Goal: Task Accomplishment & Management: Complete application form

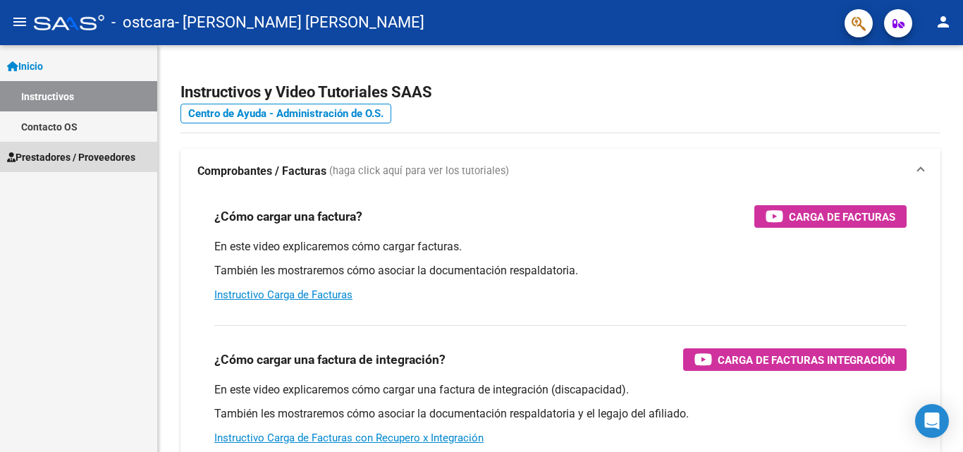
click at [60, 156] on span "Prestadores / Proveedores" at bounding box center [71, 157] width 128 height 16
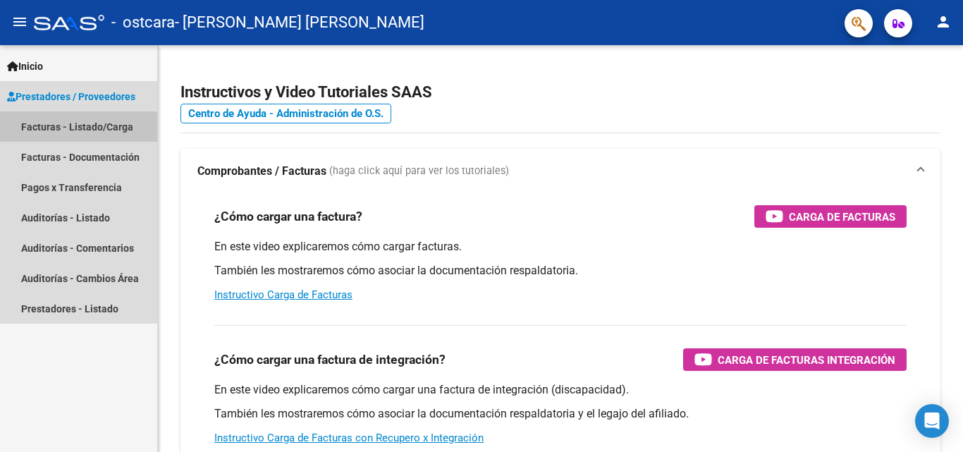
click at [73, 126] on link "Facturas - Listado/Carga" at bounding box center [78, 126] width 157 height 30
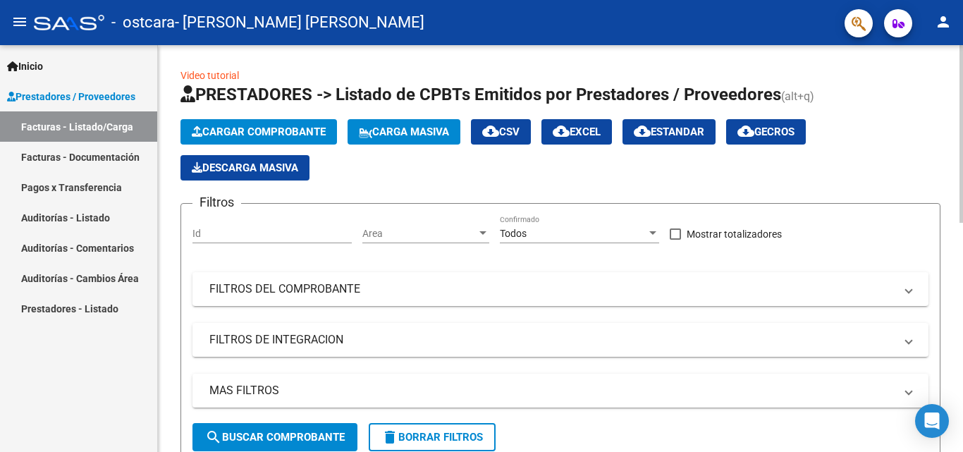
click at [304, 434] on span "search Buscar Comprobante" at bounding box center [275, 437] width 140 height 13
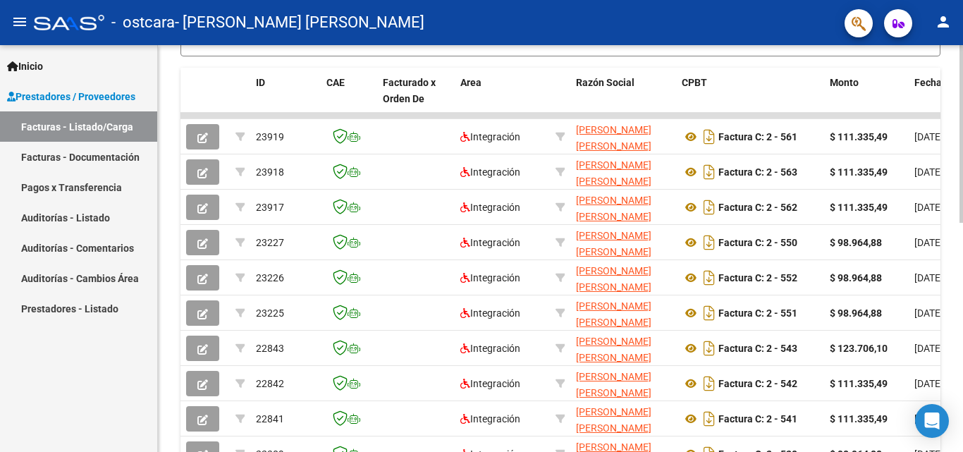
click at [951, 446] on div at bounding box center [961, 248] width 4 height 407
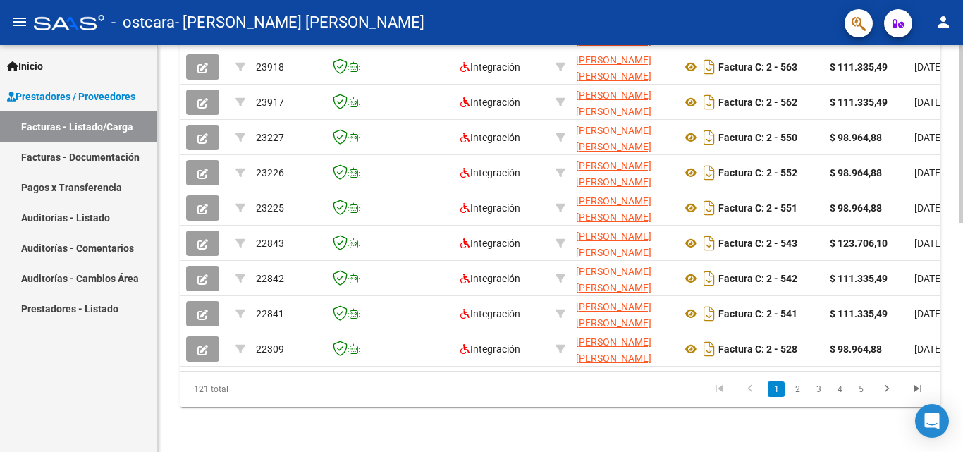
click at [951, 446] on div at bounding box center [961, 363] width 4 height 178
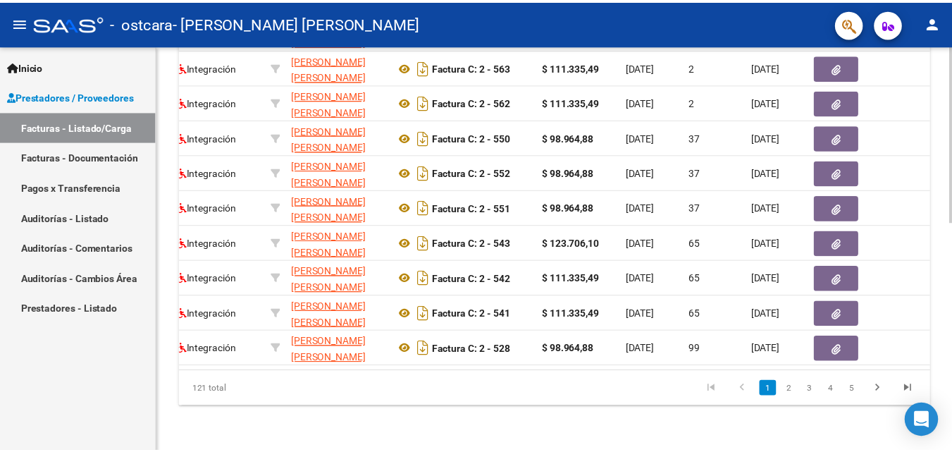
scroll to position [0, 310]
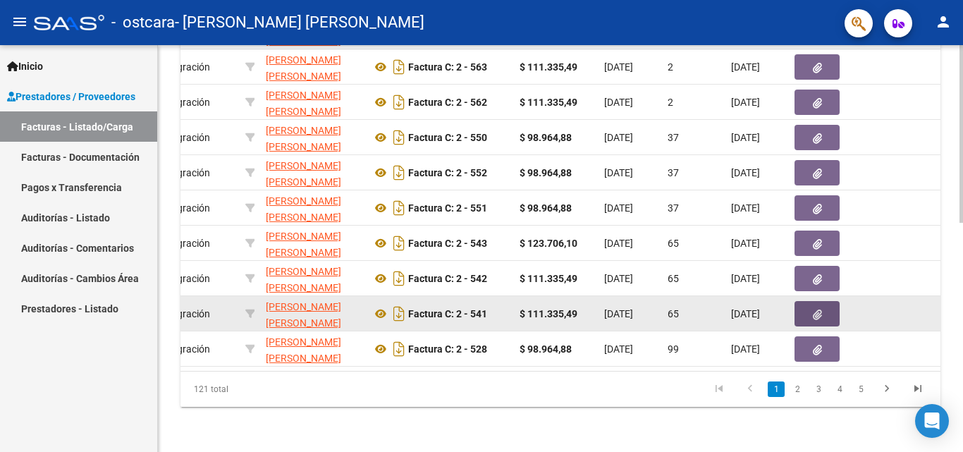
click at [813, 309] on icon "button" at bounding box center [817, 314] width 9 height 11
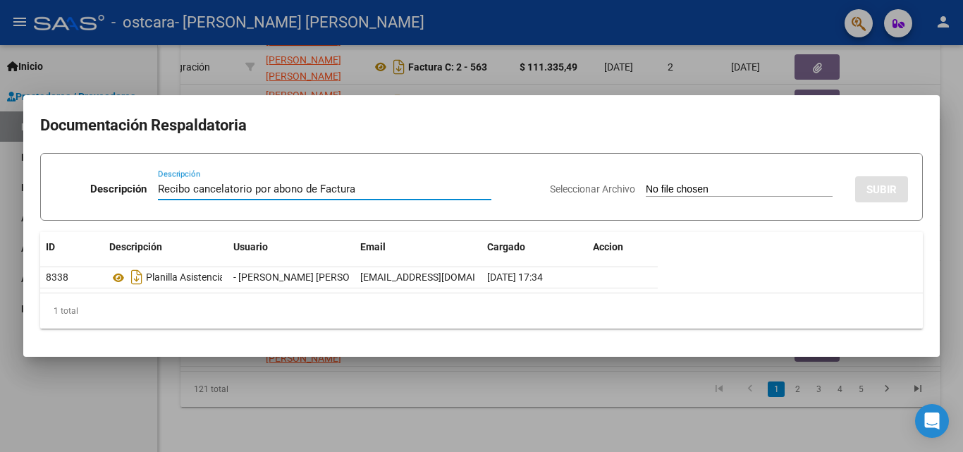
type input "Recibo cancelatorio por abono de Factura"
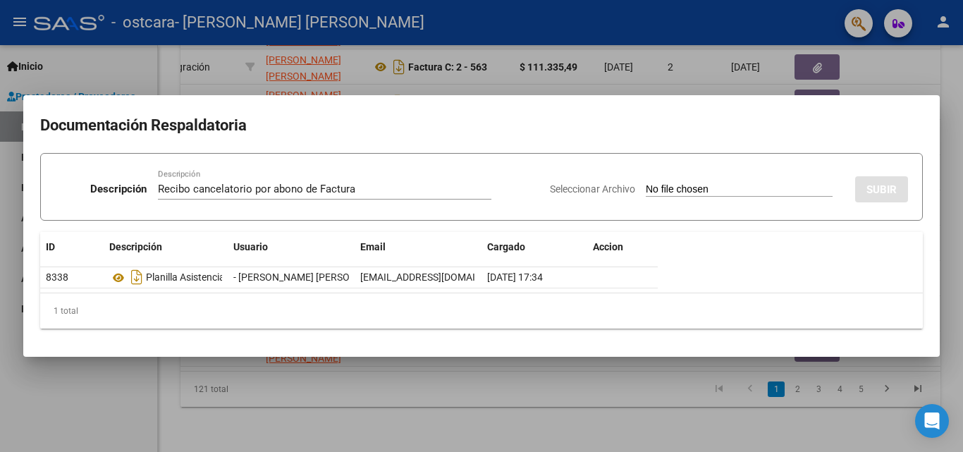
click at [667, 187] on input "Seleccionar Archivo" at bounding box center [738, 189] width 187 height 13
type input "C:\fakepath\Recibo Ostcara [DATE].pdf"
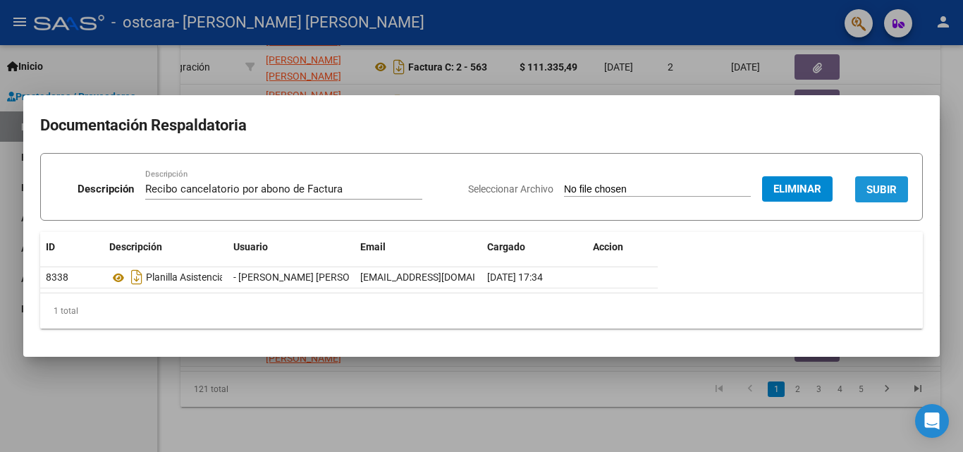
click at [875, 188] on span "SUBIR" at bounding box center [881, 189] width 30 height 13
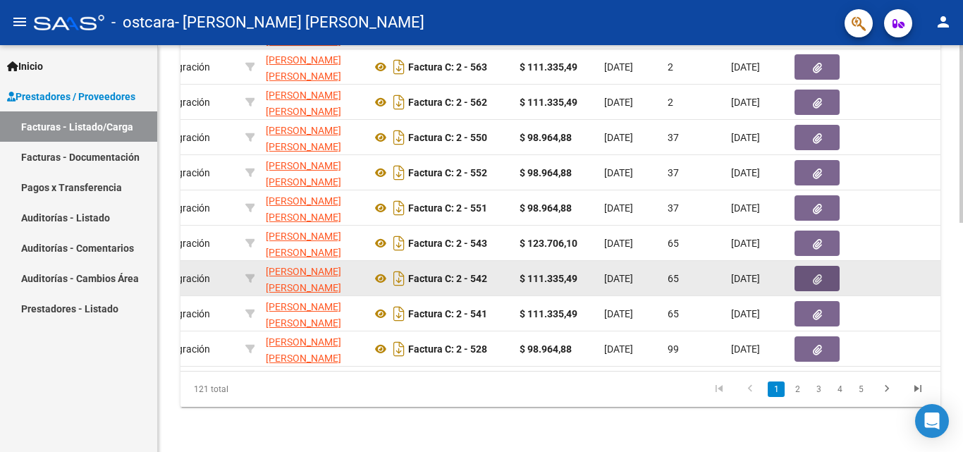
click at [816, 274] on icon "button" at bounding box center [817, 279] width 9 height 11
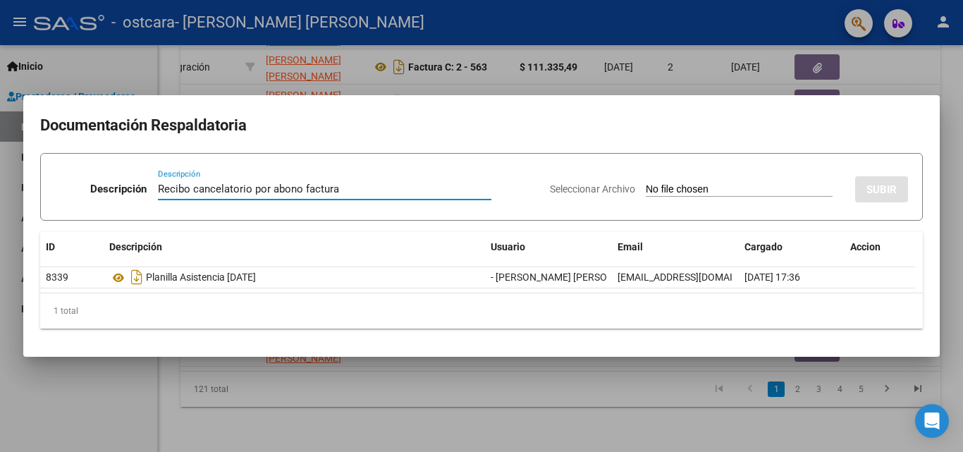
type input "Recibo cancelatorio por abono factura"
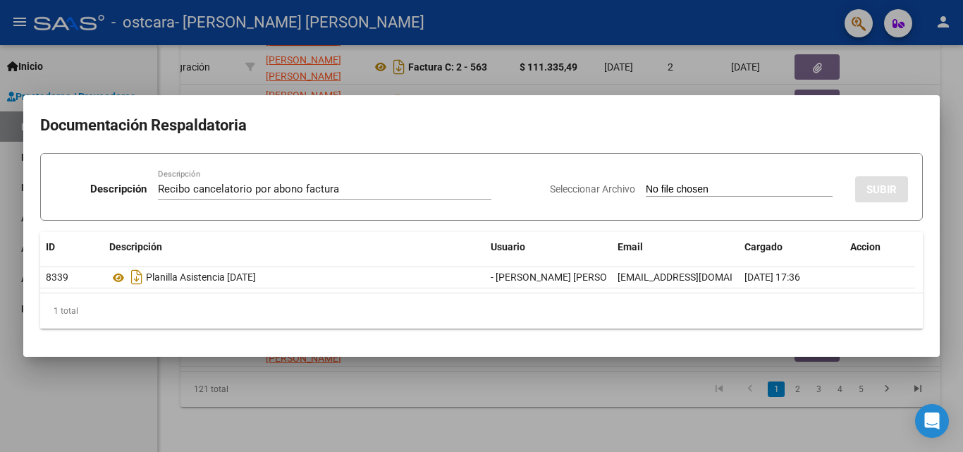
click at [713, 190] on input "Seleccionar Archivo" at bounding box center [738, 189] width 187 height 13
type input "C:\fakepath\Recibo Ostcara [DATE].pdf"
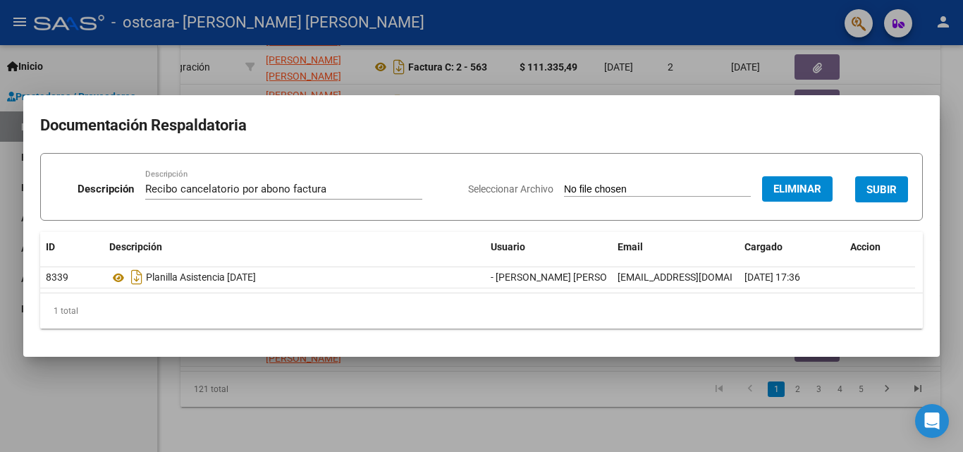
click at [884, 195] on span "SUBIR" at bounding box center [881, 189] width 30 height 13
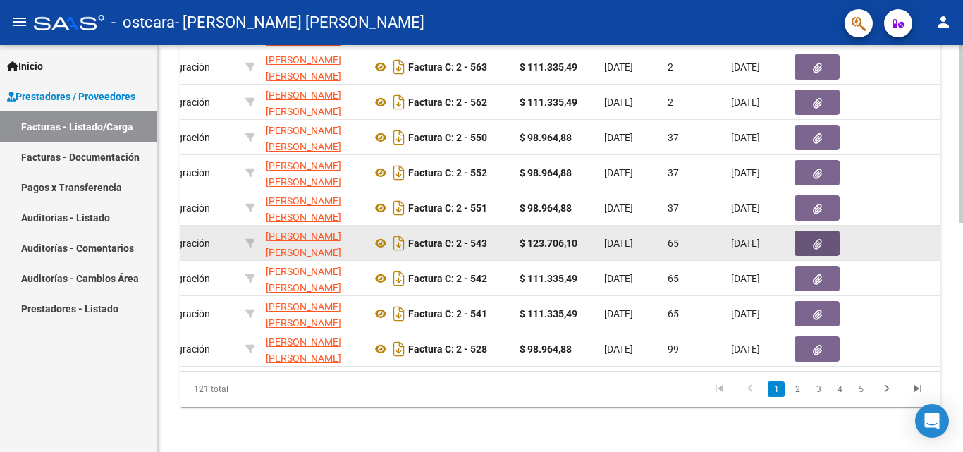
click at [811, 237] on button "button" at bounding box center [816, 242] width 45 height 25
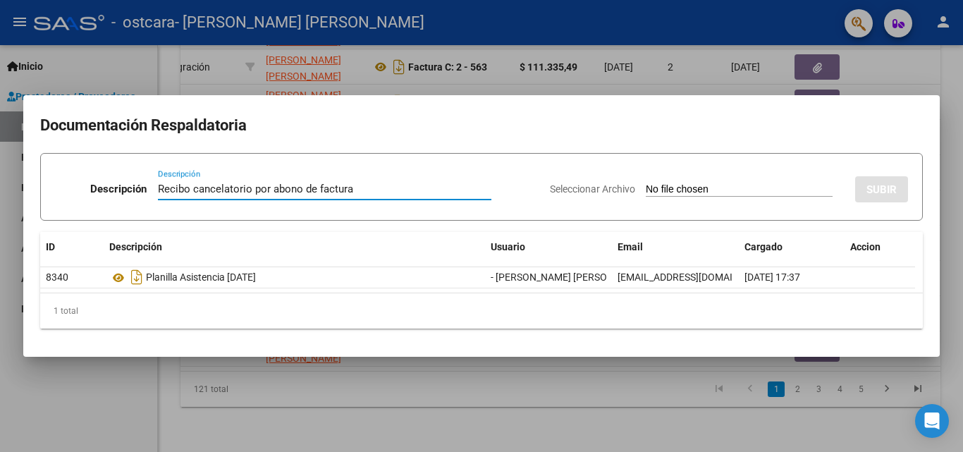
type input "Recibo cancelatorio por abono de factura"
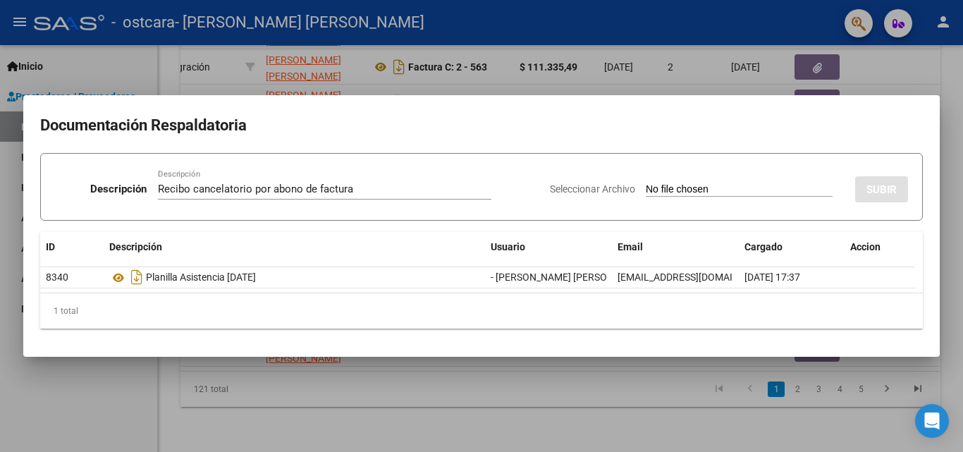
click at [739, 192] on input "Seleccionar Archivo" at bounding box center [738, 189] width 187 height 13
type input "C:\fakepath\Recibo Ostcara [DATE].pdf"
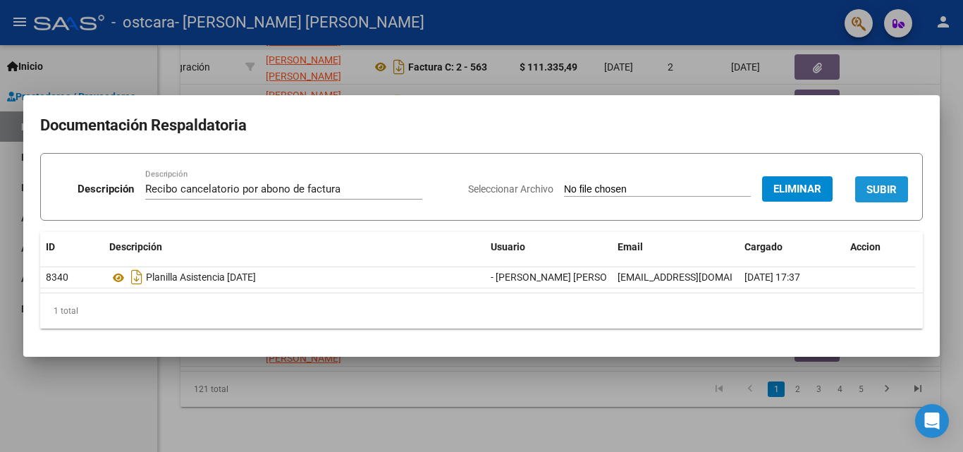
click at [890, 188] on span "SUBIR" at bounding box center [881, 189] width 30 height 13
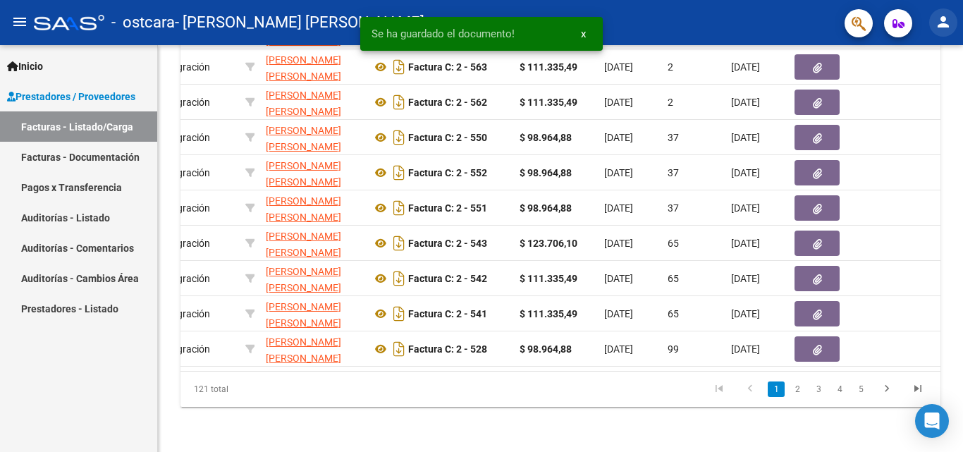
click at [947, 29] on mat-icon "person" at bounding box center [942, 21] width 17 height 17
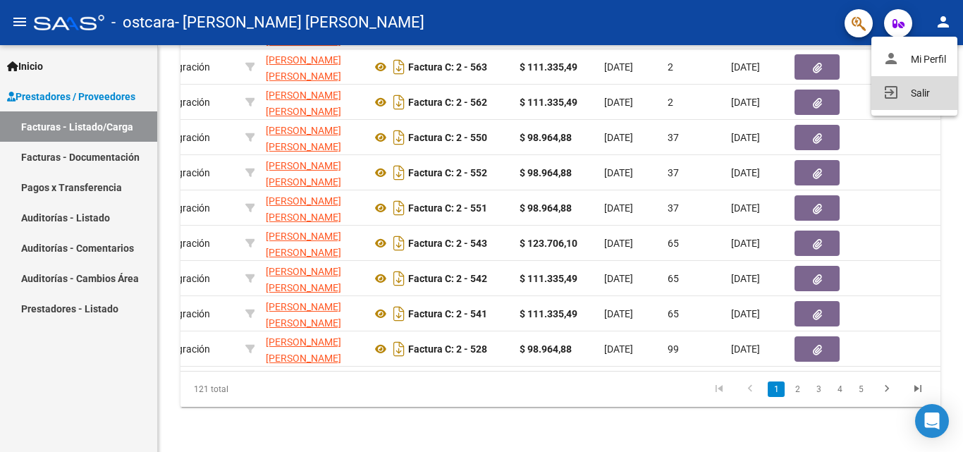
click at [929, 94] on button "exit_to_app Salir" at bounding box center [914, 93] width 86 height 34
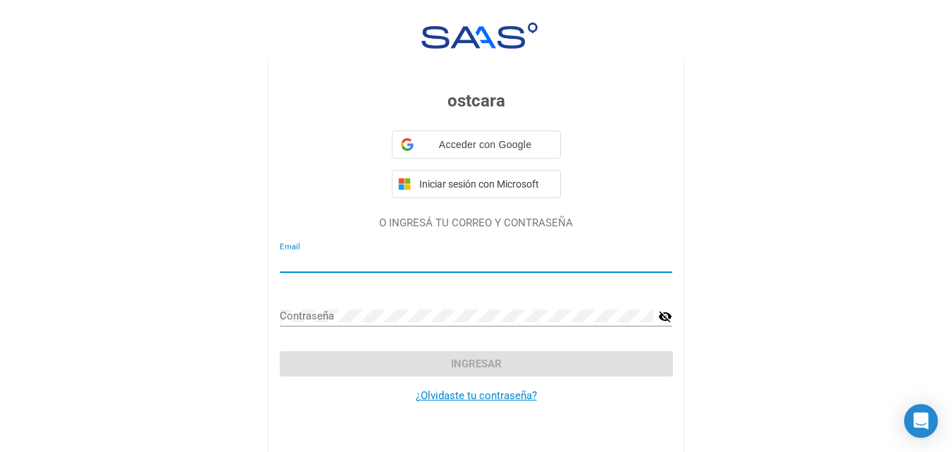
type input "[EMAIL_ADDRESS][DOMAIN_NAME]"
